Goal: Information Seeking & Learning: Learn about a topic

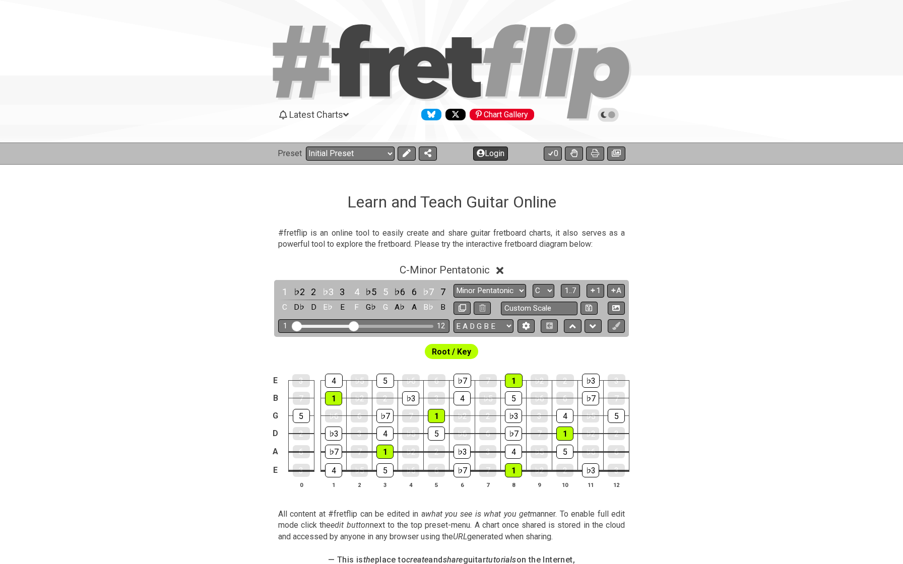
click at [489, 155] on button "Login" at bounding box center [490, 154] width 35 height 14
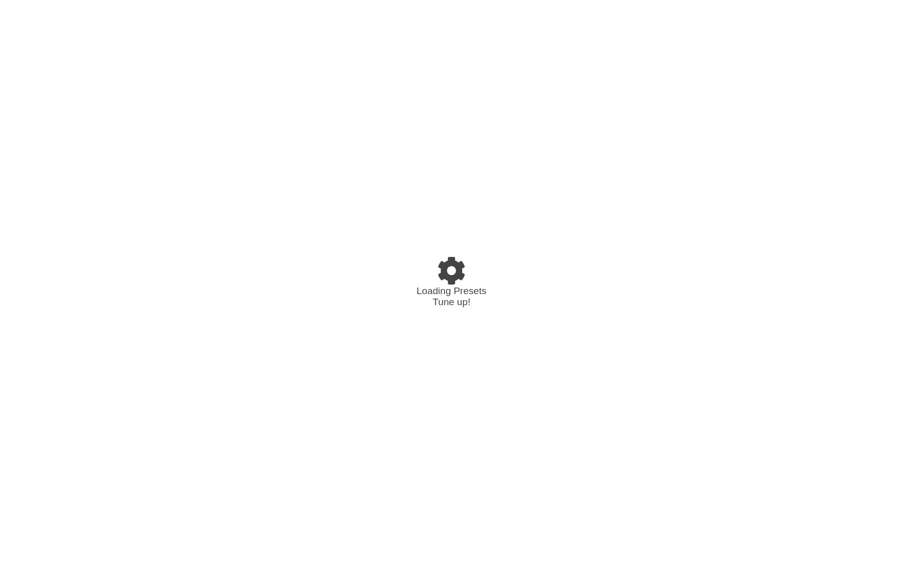
select select "C"
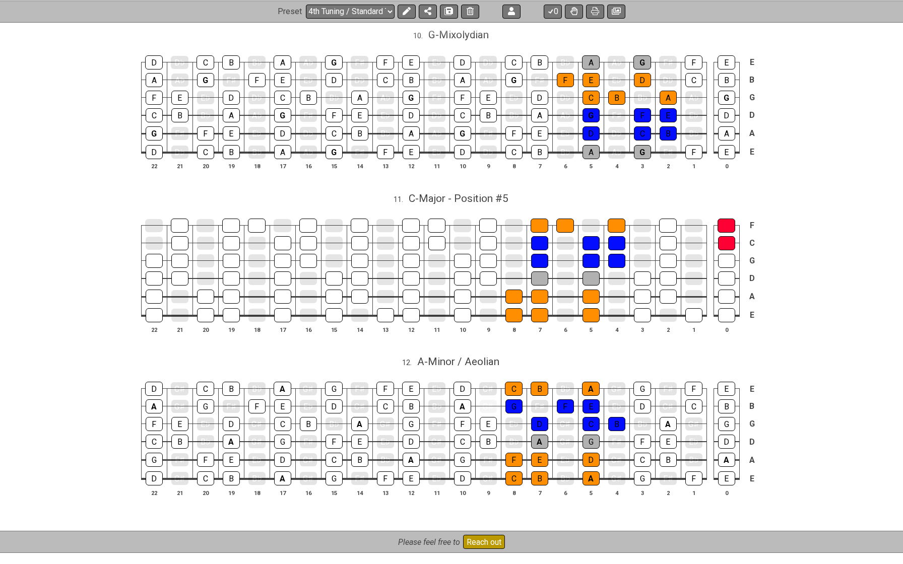
scroll to position [1702, 1]
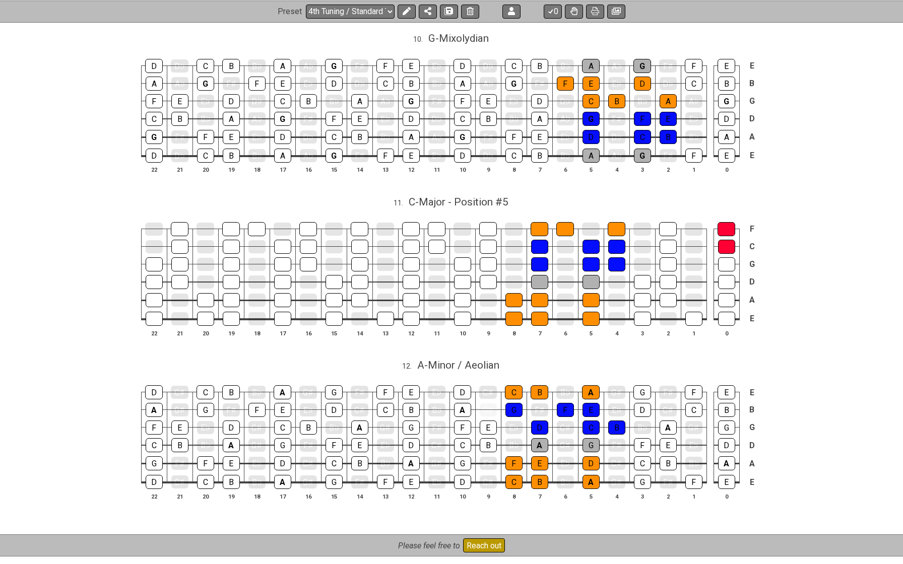
click at [97, 305] on div "F C G D A E 22 21 20 19 18 17 16 15 14 13 12 11 10 9 8 7 6 5 4 3 2 1 0" at bounding box center [451, 281] width 903 height 142
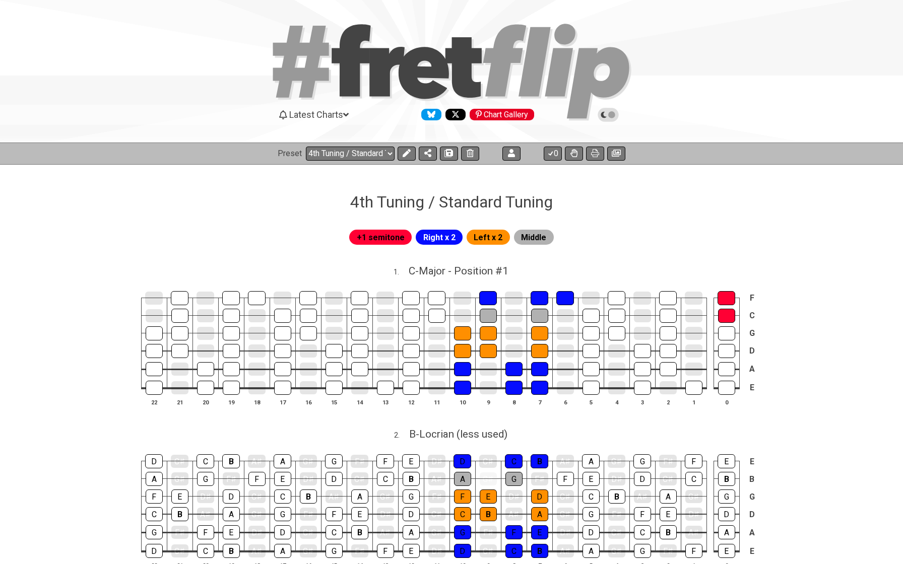
scroll to position [0, 0]
click at [336, 150] on select "Welcome to #fretflip! Initial Preset Custom Preset 4th Tuning / Standard Tuning…" at bounding box center [350, 154] width 89 height 14
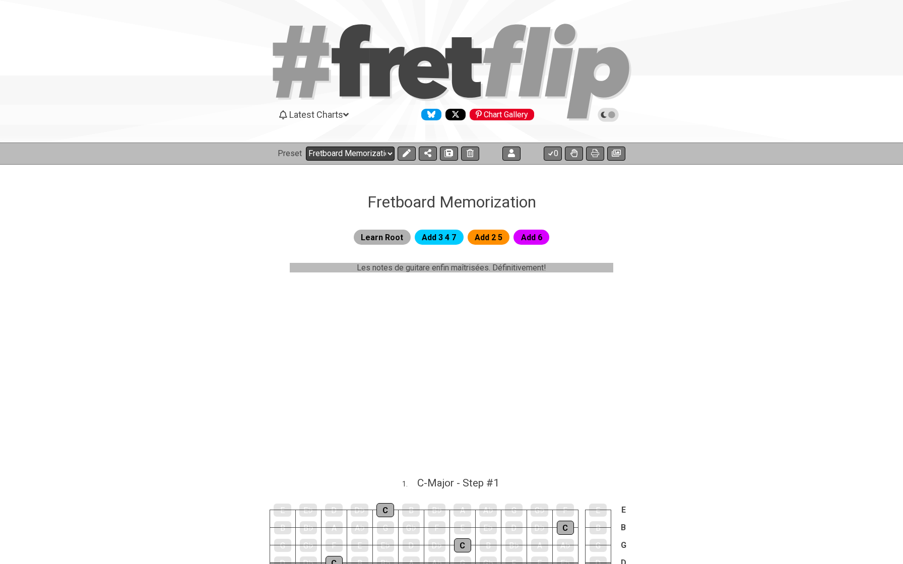
click at [319, 149] on select "Welcome to #fretflip! Initial Preset Custom Preset 4th Tuning / Standard Tuning…" at bounding box center [350, 154] width 89 height 14
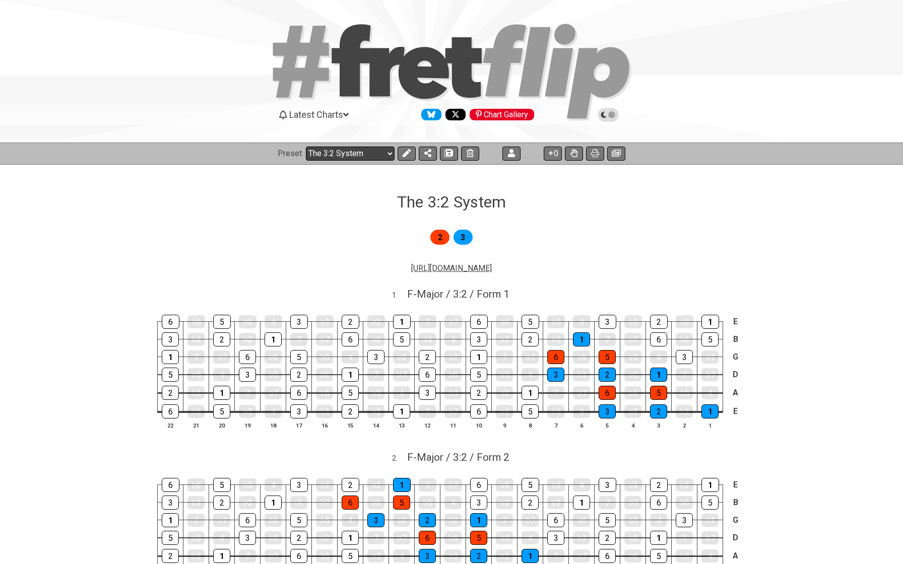
click at [323, 159] on select "Welcome to #fretflip! Initial Preset Custom Preset 4th Tuning / Standard Tuning…" at bounding box center [350, 154] width 89 height 14
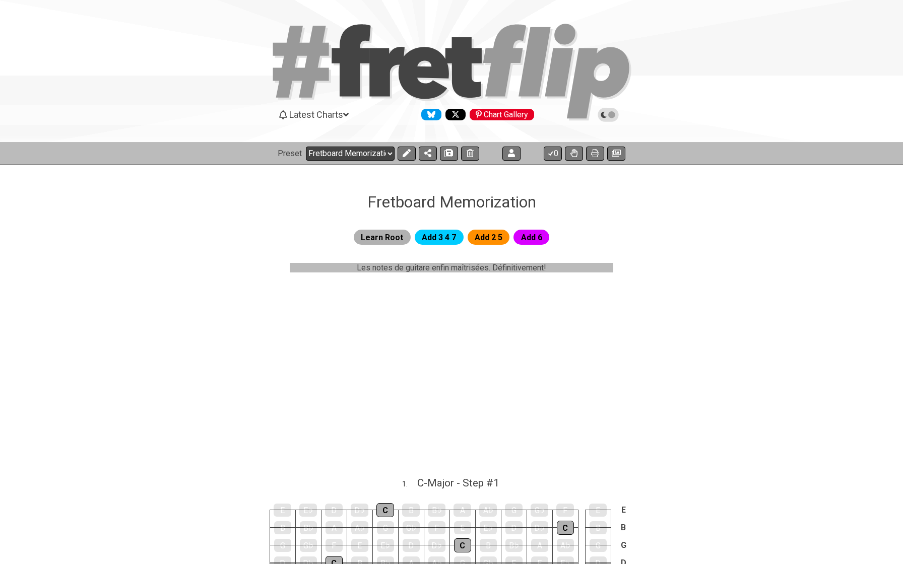
click at [330, 151] on select "Welcome to #fretflip! Initial Preset Custom Preset 4th Tuning / Standard Tuning…" at bounding box center [350, 154] width 89 height 14
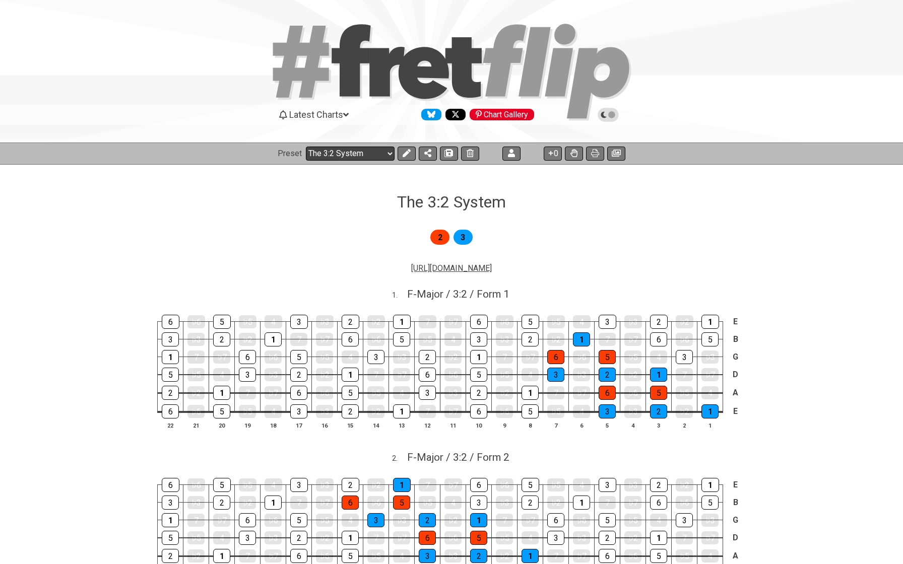
click at [331, 156] on select "Welcome to #fretflip! Initial Preset Custom Preset 4th Tuning / Standard Tuning…" at bounding box center [350, 154] width 89 height 14
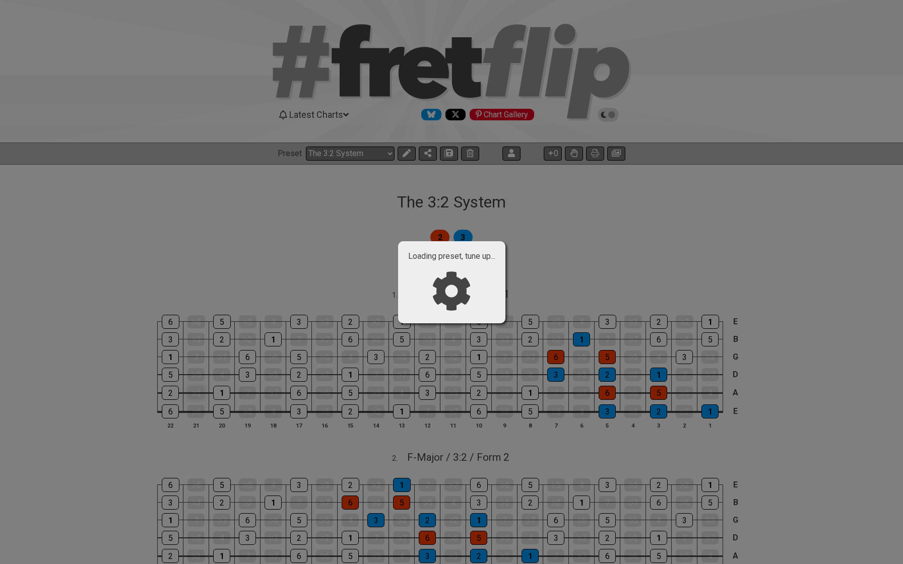
select select "/024Q4LG4M"
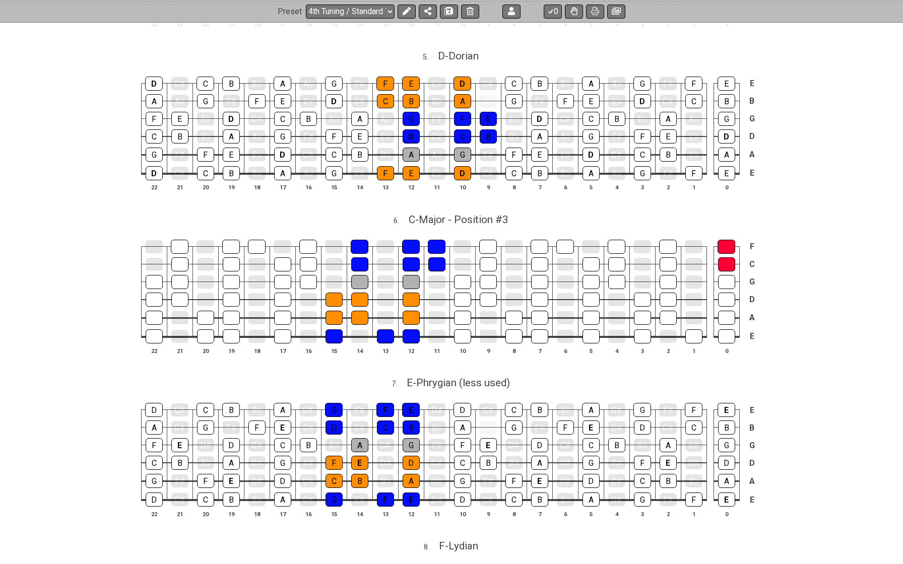
scroll to position [868, 0]
